Goal: Information Seeking & Learning: Learn about a topic

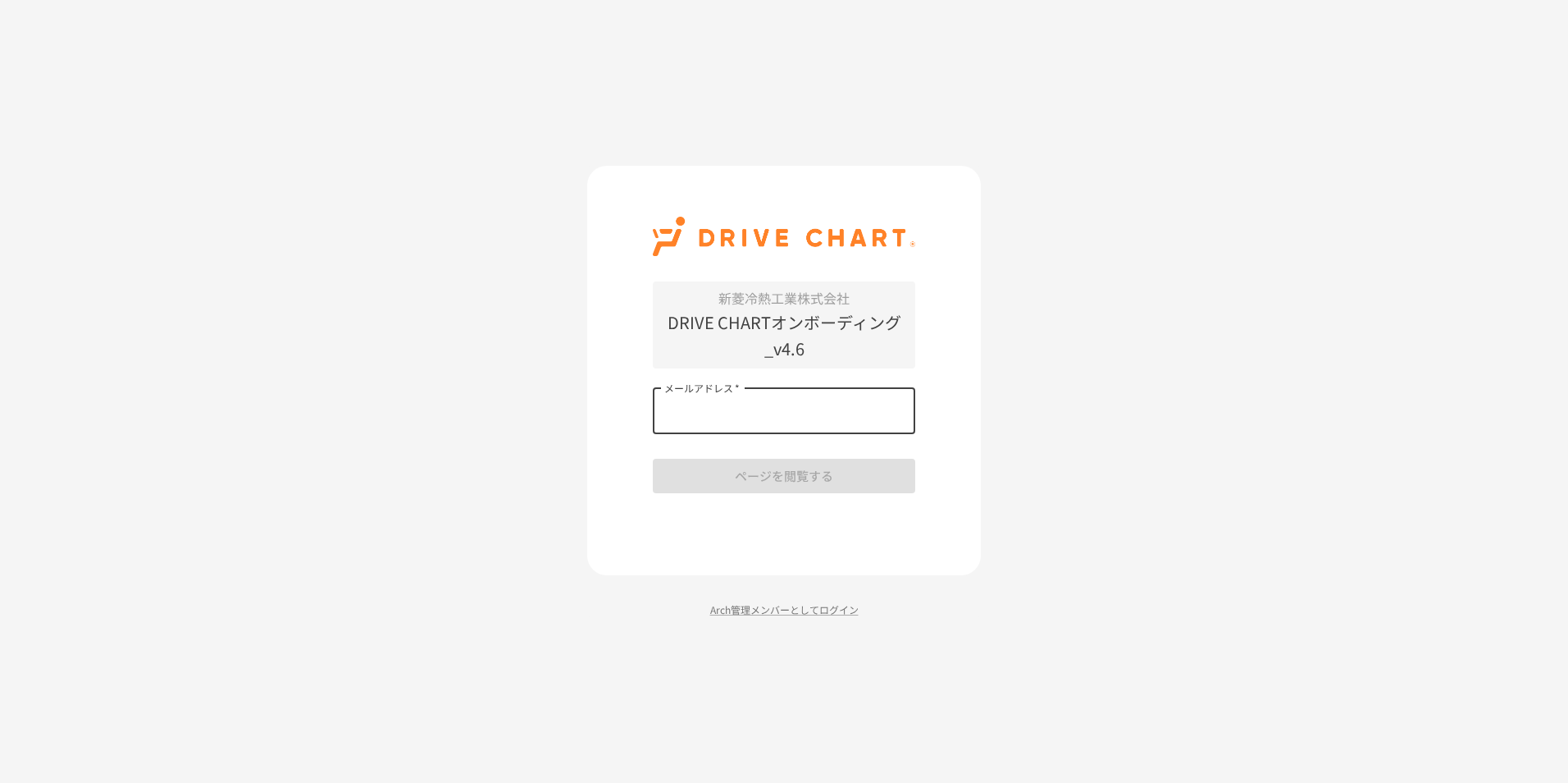
click at [700, 416] on input "メールアドレス   *" at bounding box center [784, 411] width 262 height 46
type input "**********"
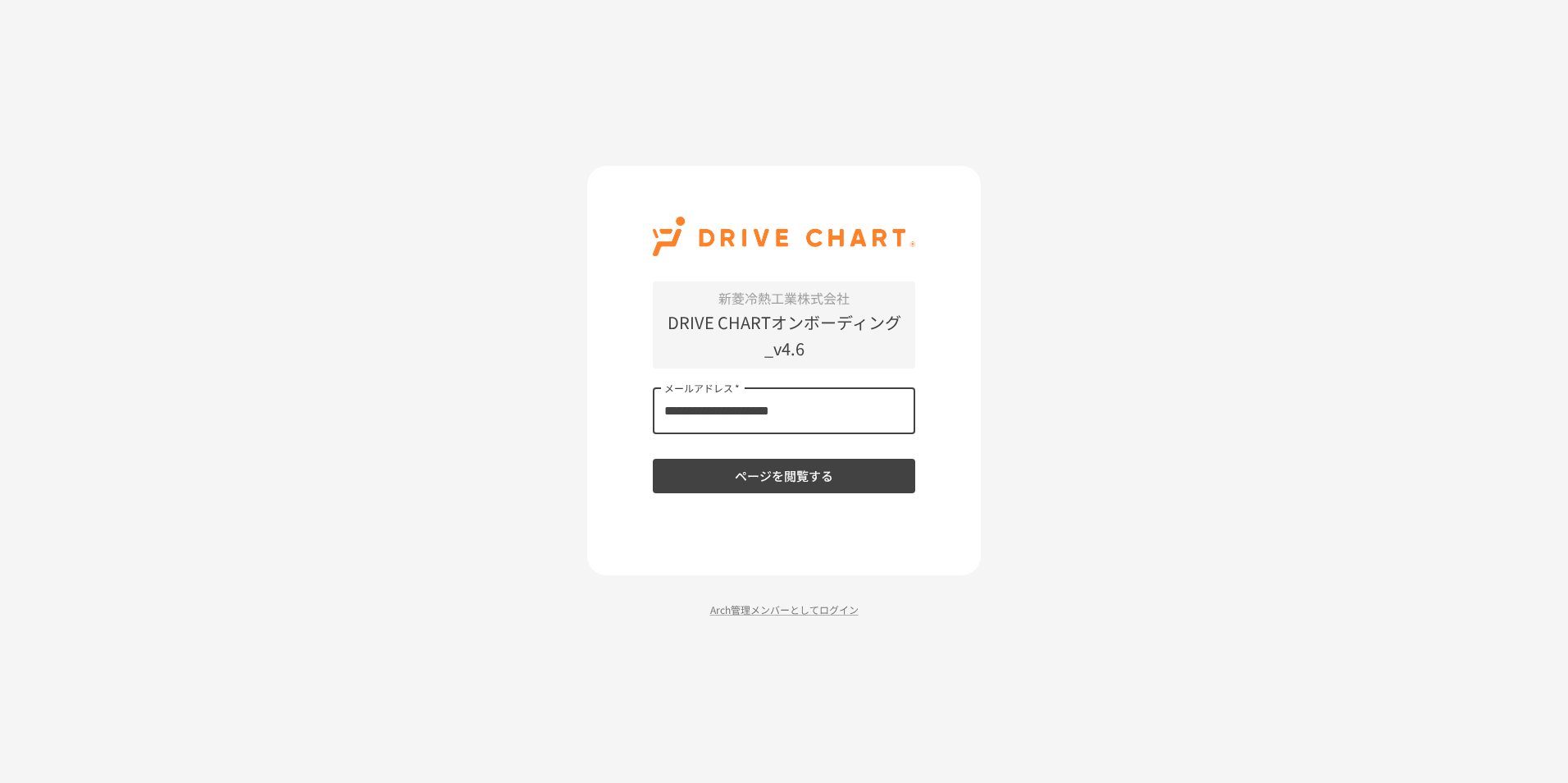
click at [744, 469] on button "ページを閲覧する" at bounding box center [784, 476] width 262 height 34
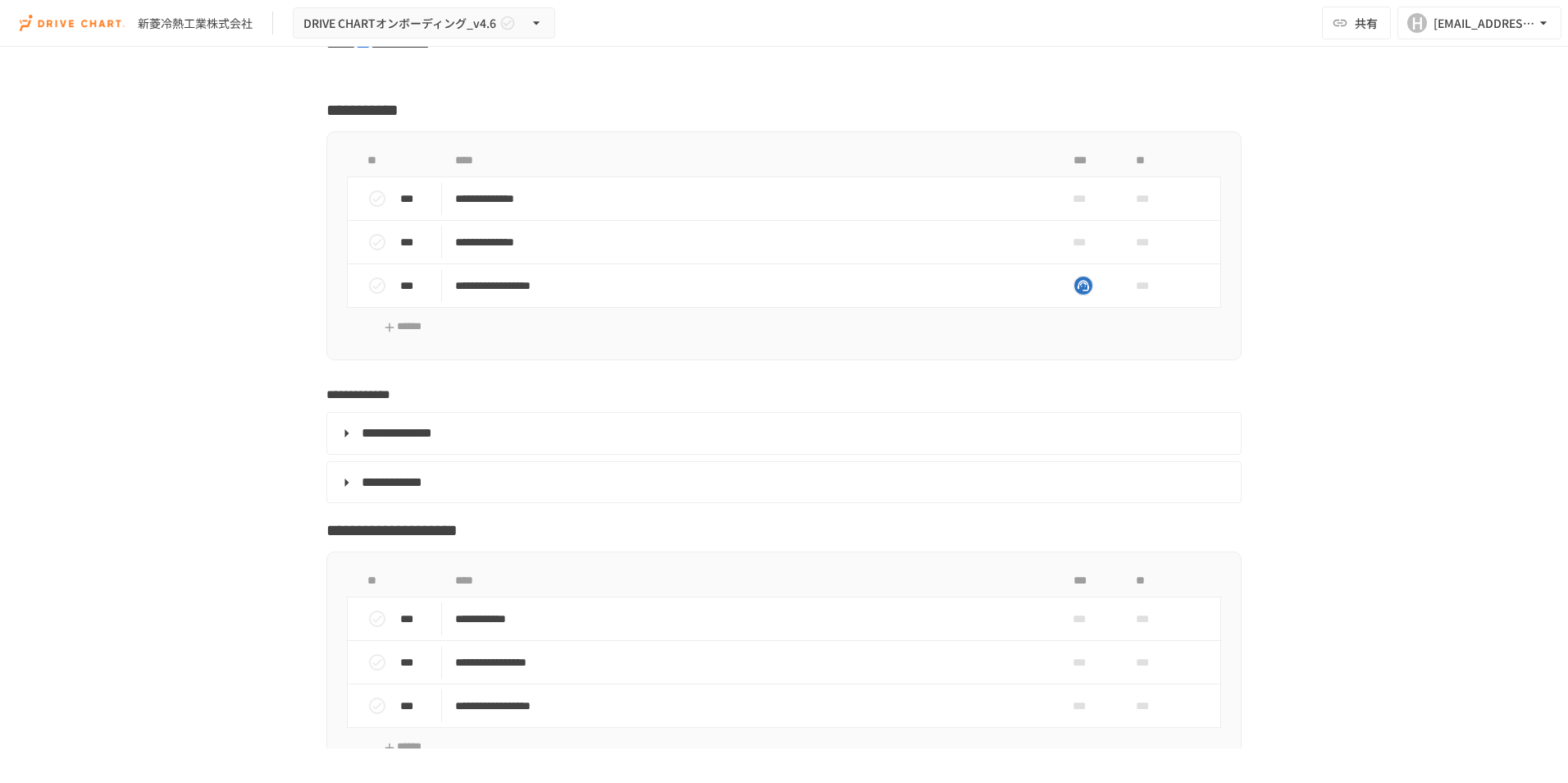
scroll to position [3035, 0]
